Goal: Check status: Check status

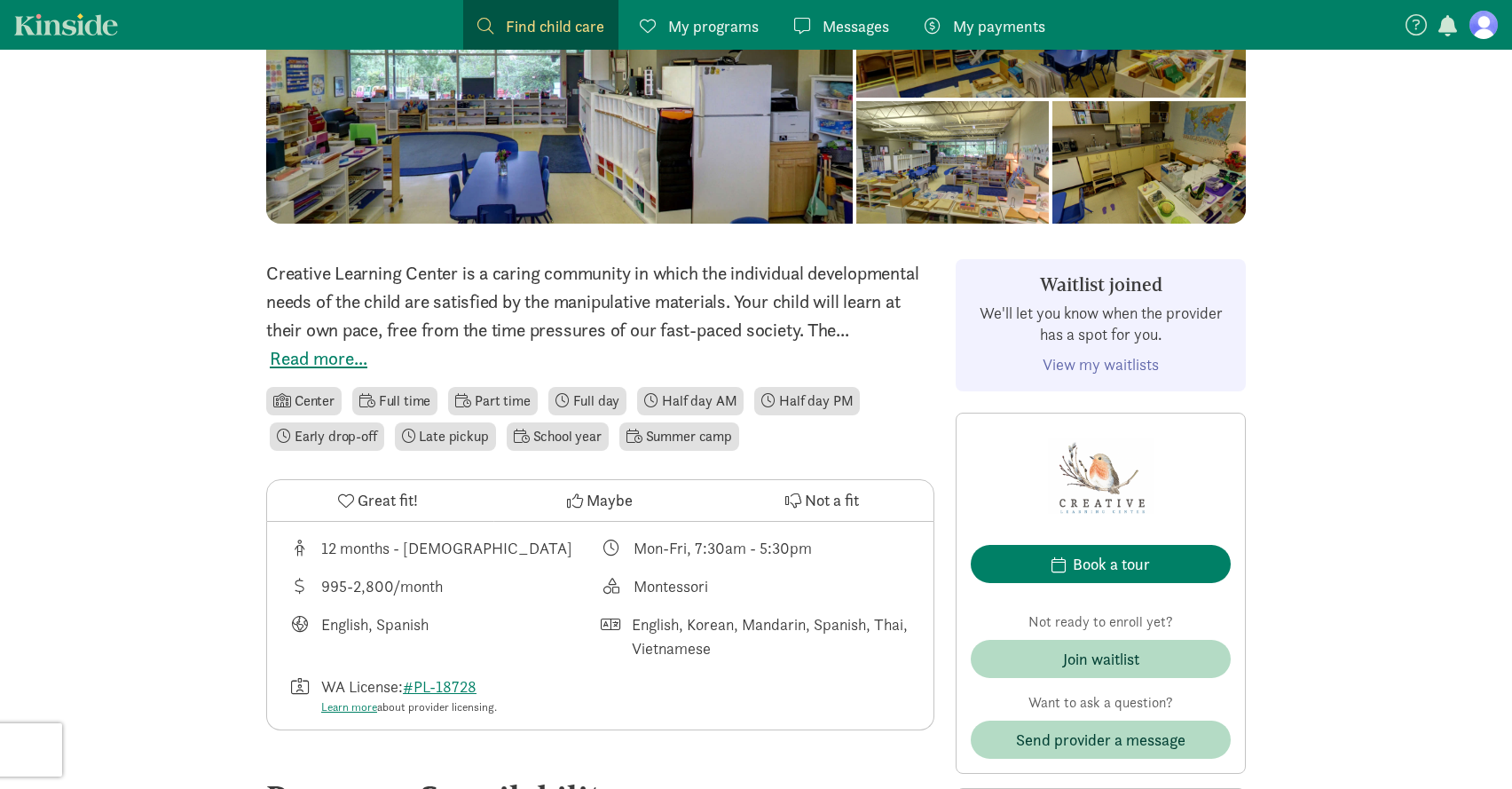
scroll to position [237, 0]
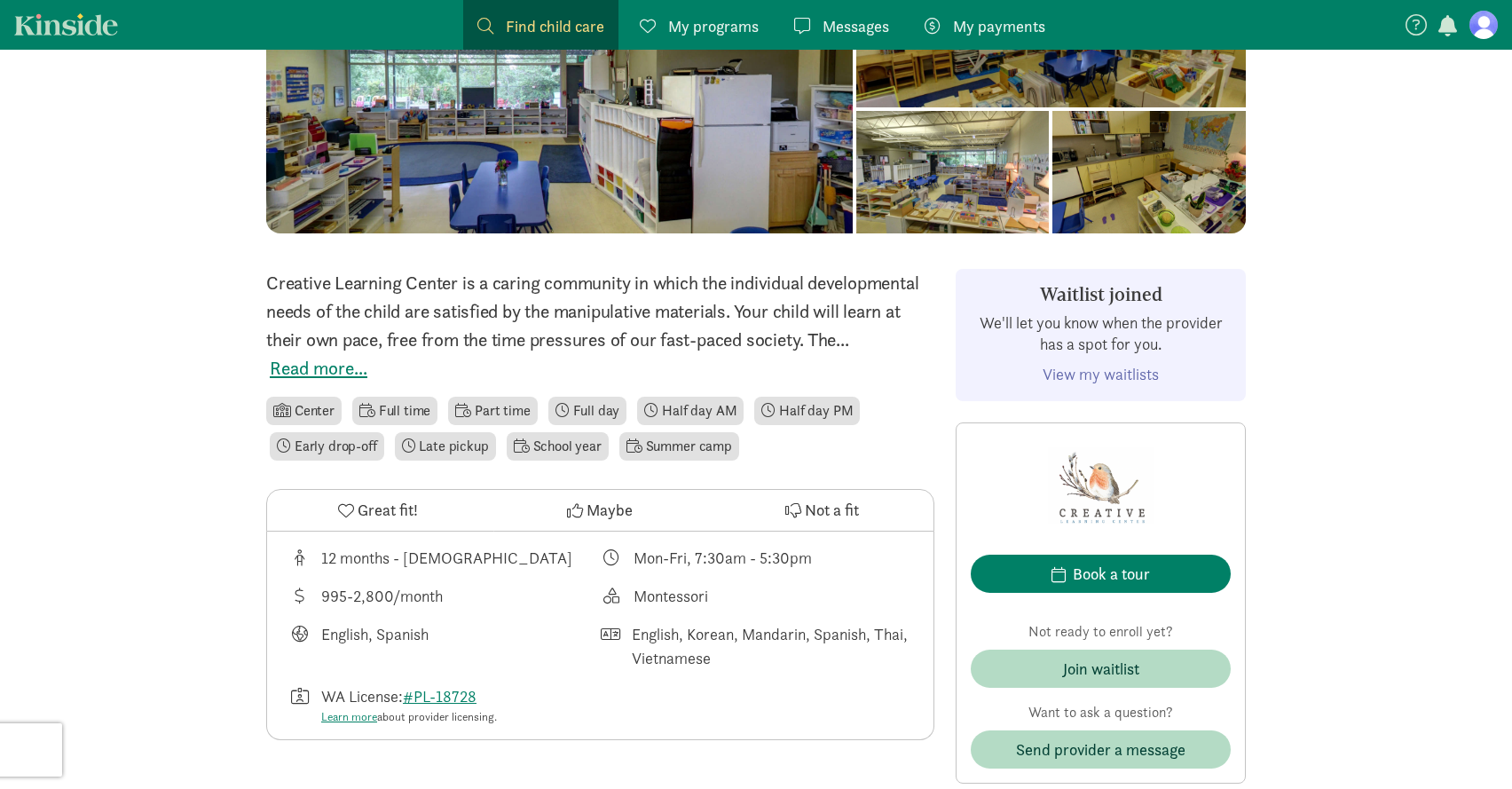
click at [1073, 379] on link "View my waitlists" at bounding box center [1101, 374] width 116 height 20
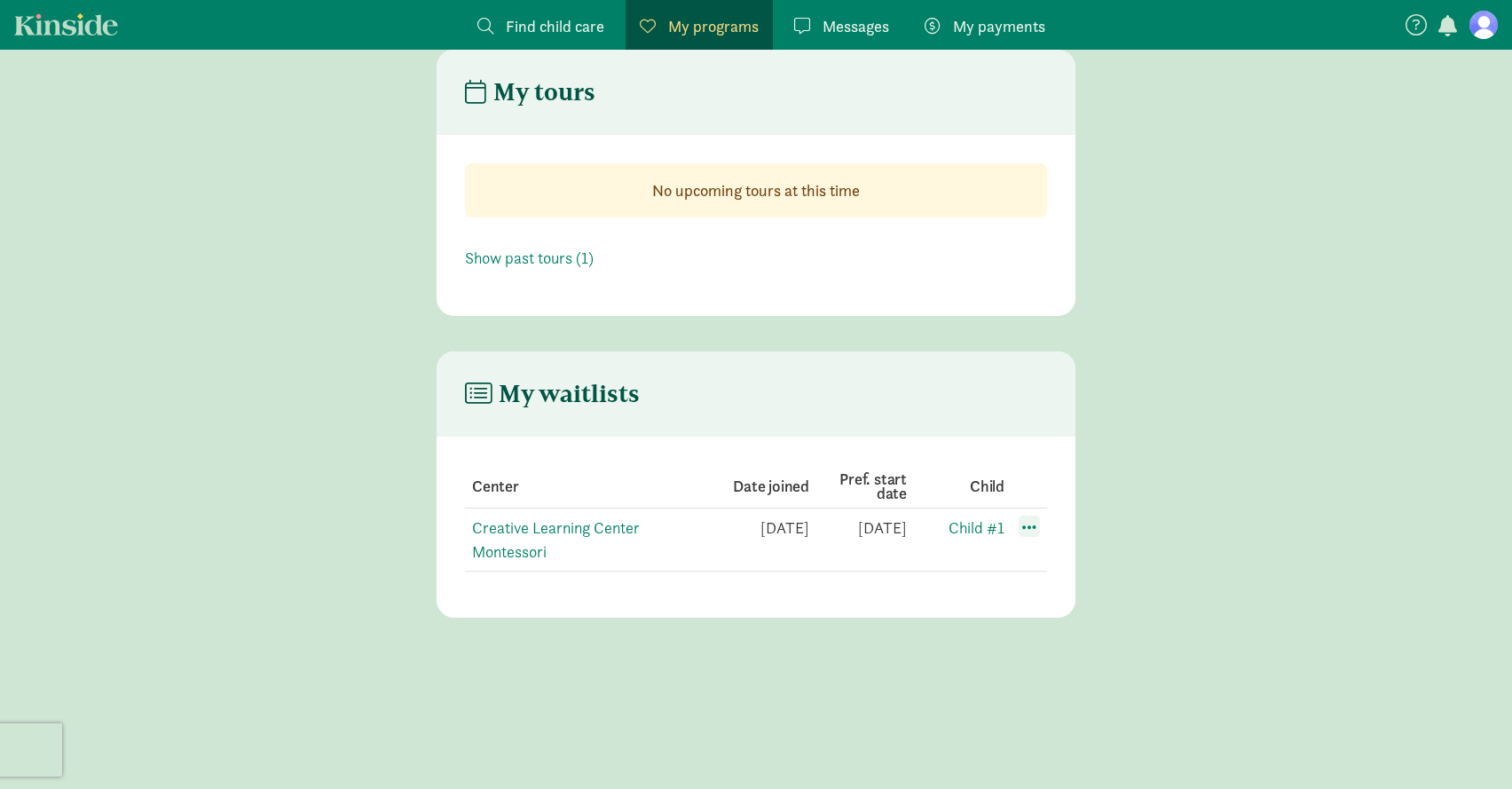
click at [1028, 526] on span at bounding box center [1029, 526] width 21 height 21
click at [1084, 413] on main "My waitlists Center Date joined Pref. start date Child Creative Learning Center…" at bounding box center [756, 484] width 1512 height 266
click at [749, 322] on div "My tours No upcoming tours at this time Show past tours (1) My waitlists Center…" at bounding box center [756, 334] width 1512 height 568
click at [289, 210] on main "My tours No upcoming tours at this time Show past tours (1)" at bounding box center [756, 183] width 1512 height 266
click at [287, 220] on main "My tours No upcoming tours at this time Show past tours (1)" at bounding box center [756, 183] width 1512 height 266
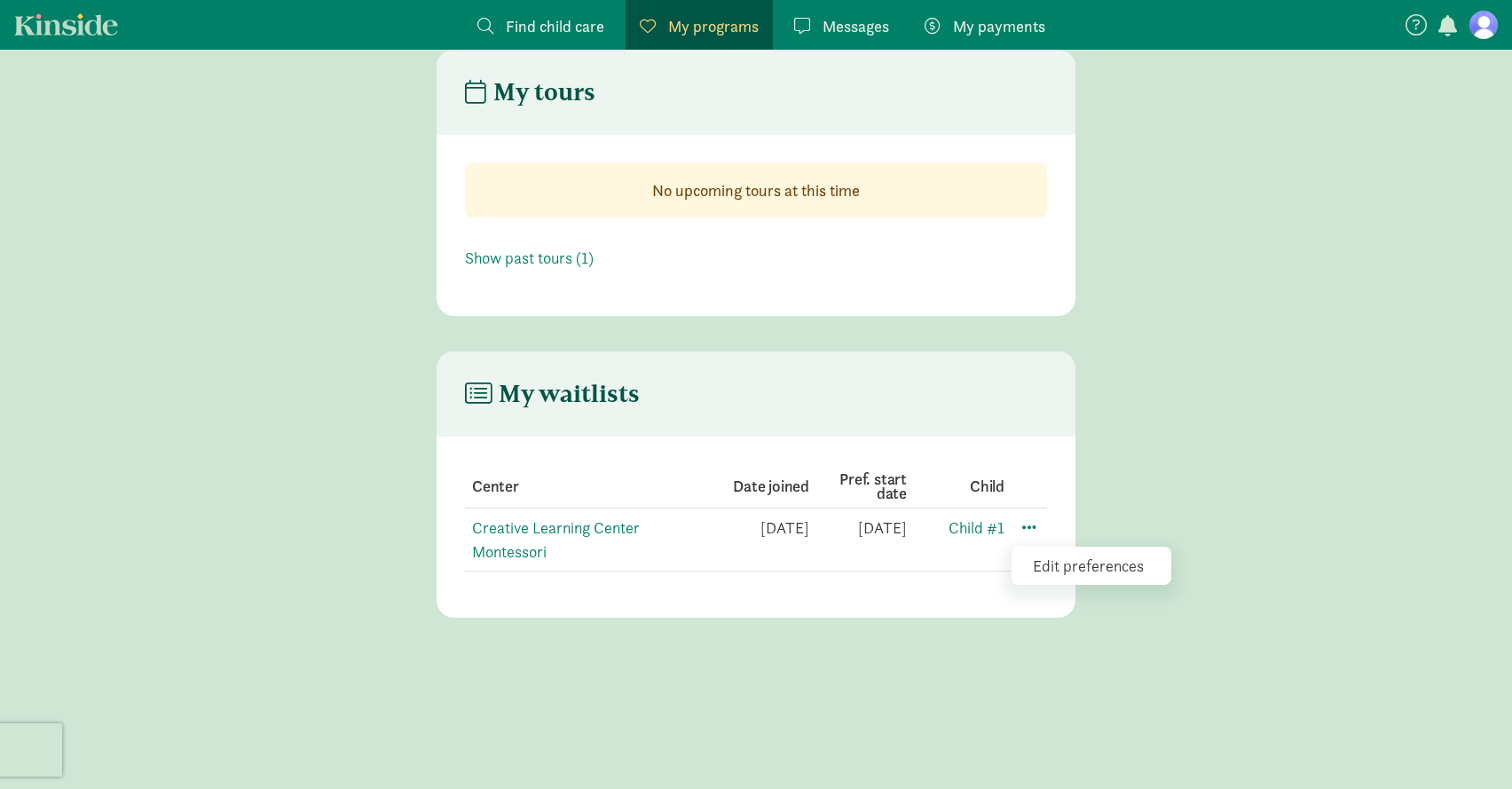
click at [845, 421] on header "My waitlists" at bounding box center [756, 394] width 639 height 85
click at [1292, 343] on div "My tours No upcoming tours at this time Show past tours (1) My waitlists Center…" at bounding box center [756, 334] width 1512 height 568
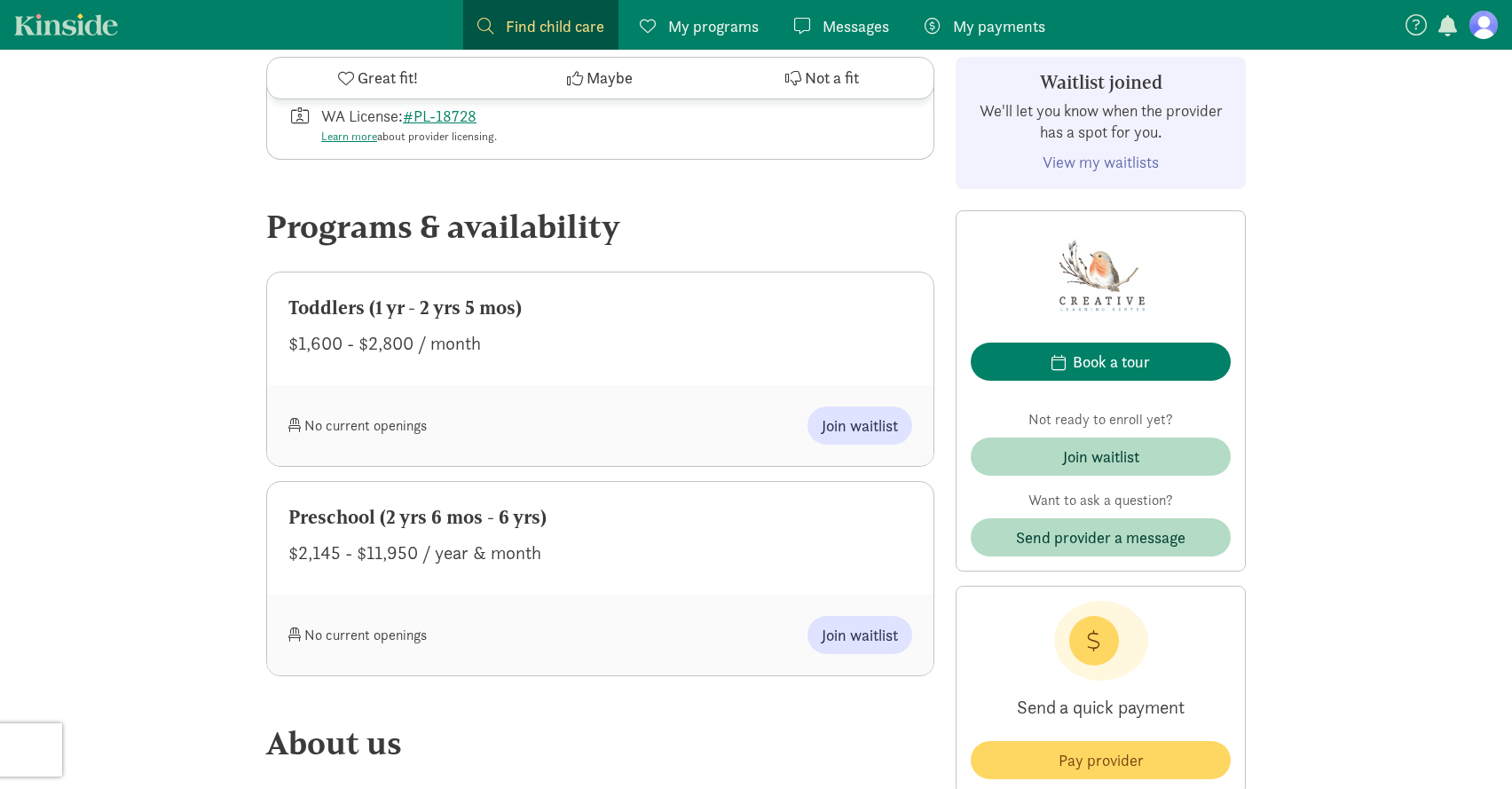
scroll to position [829, 0]
